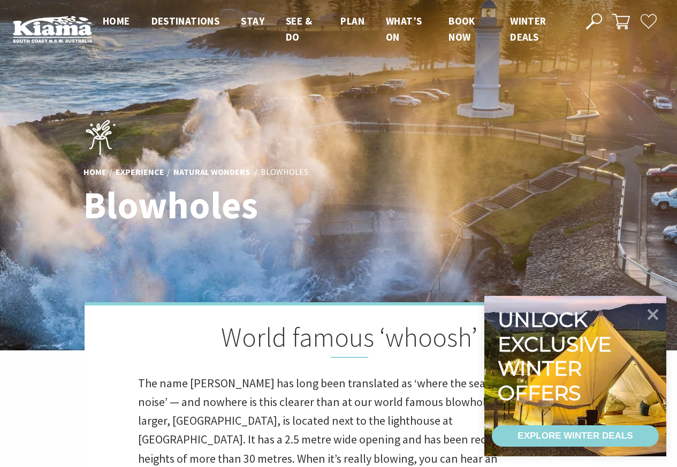
scroll to position [388, 690]
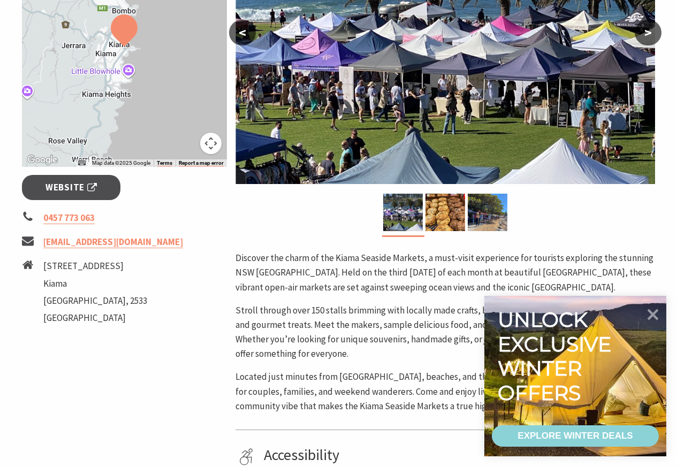
scroll to position [385, 0]
